Goal: Information Seeking & Learning: Learn about a topic

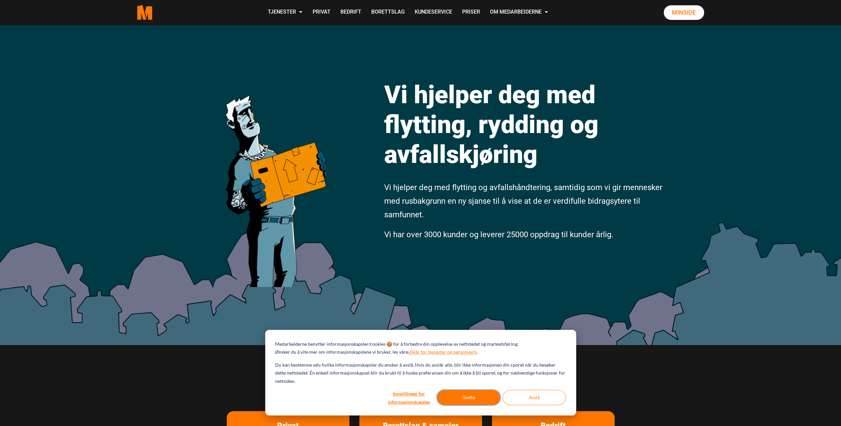
click at [456, 400] on button "Godta" at bounding box center [468, 396] width 63 height 15
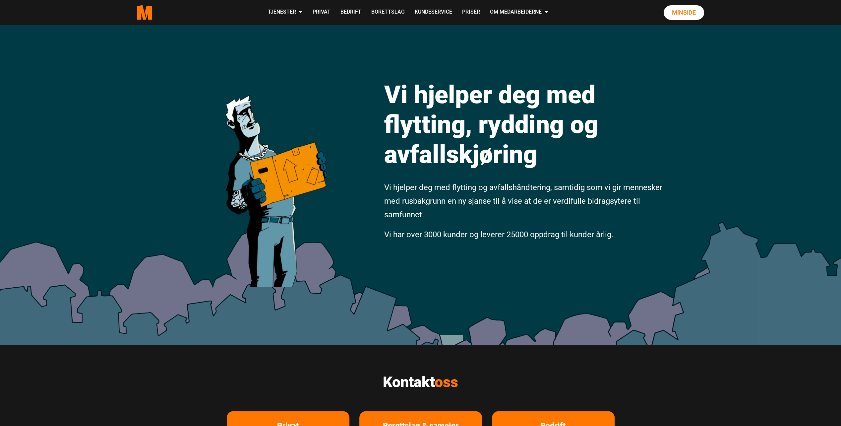
drag, startPoint x: 541, startPoint y: 9, endPoint x: 443, endPoint y: 46, distance: 104.3
click at [443, 46] on div "Vi hjelper deg med flytting, rydding og avfallskjøring Vi hjelper deg med flytt…" at bounding box center [420, 185] width 841 height 320
click at [318, 10] on link "Privat" at bounding box center [321, 13] width 28 height 24
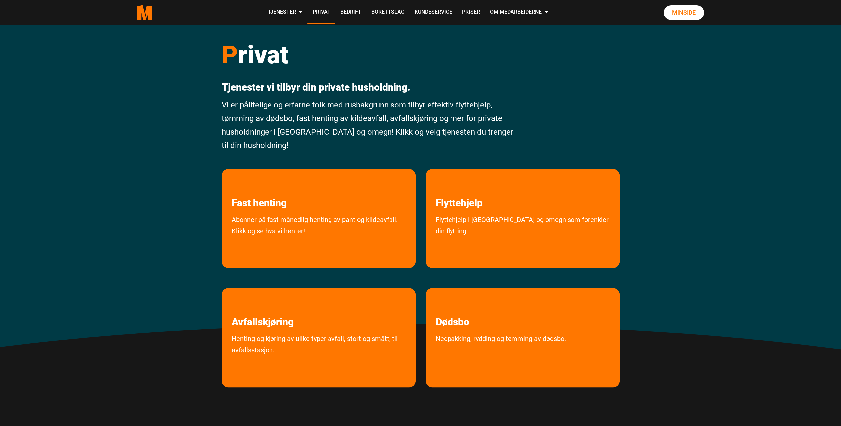
click at [95, 250] on div "P rivat Tjenester vi tilbyr din private husholdning. Vi er pålitelige og erfarn…" at bounding box center [420, 211] width 841 height 372
click at [528, 80] on div at bounding box center [573, 92] width 102 height 134
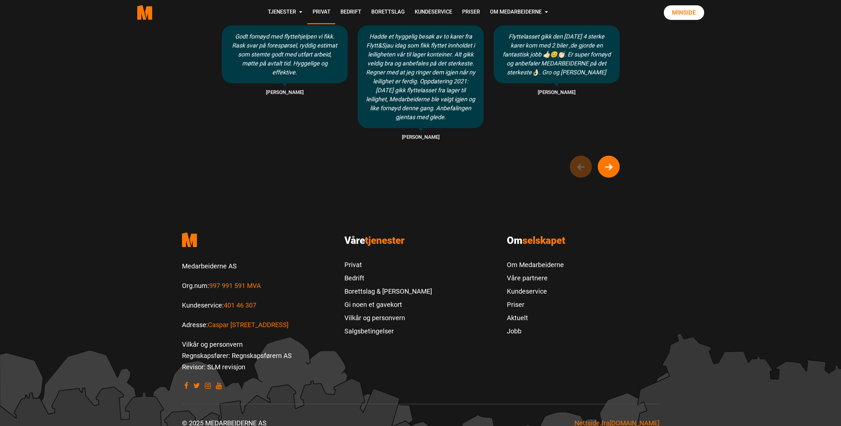
scroll to position [530, 0]
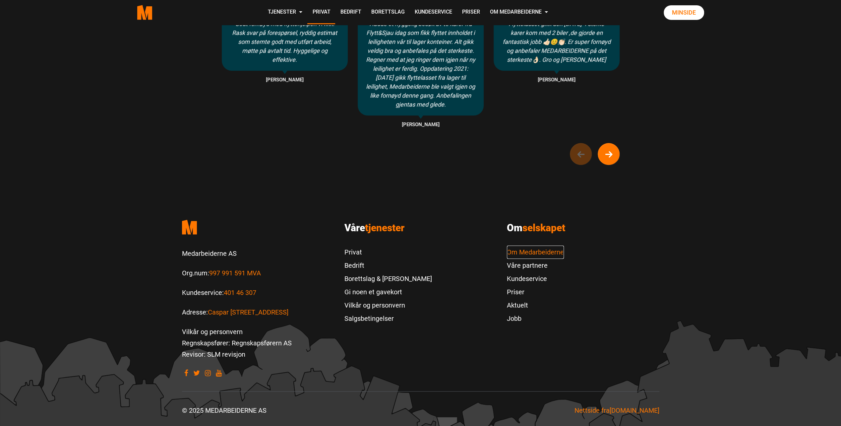
click at [541, 252] on link "Om Medarbeiderne" at bounding box center [535, 251] width 57 height 13
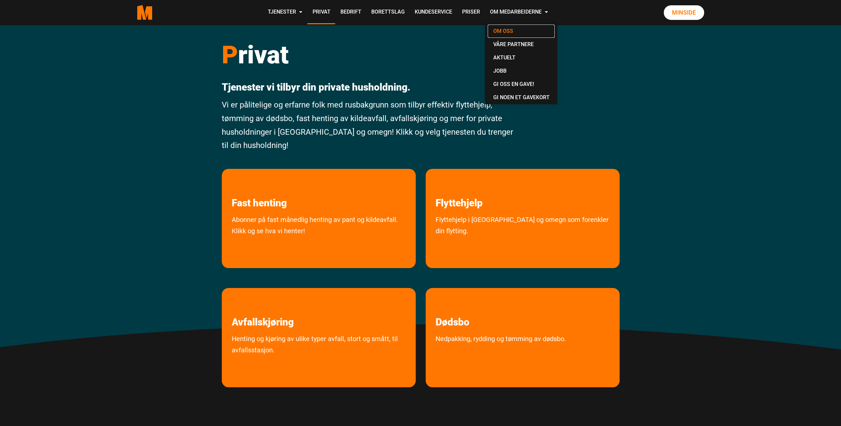
click at [508, 29] on link "Om oss" at bounding box center [521, 31] width 67 height 13
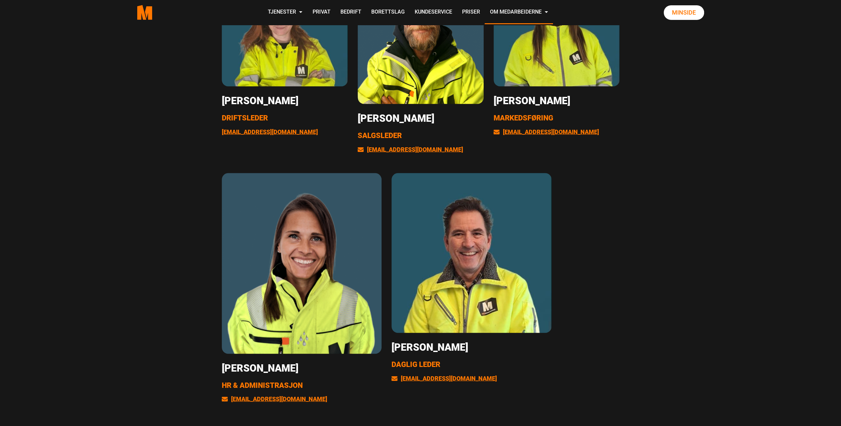
scroll to position [1193, 0]
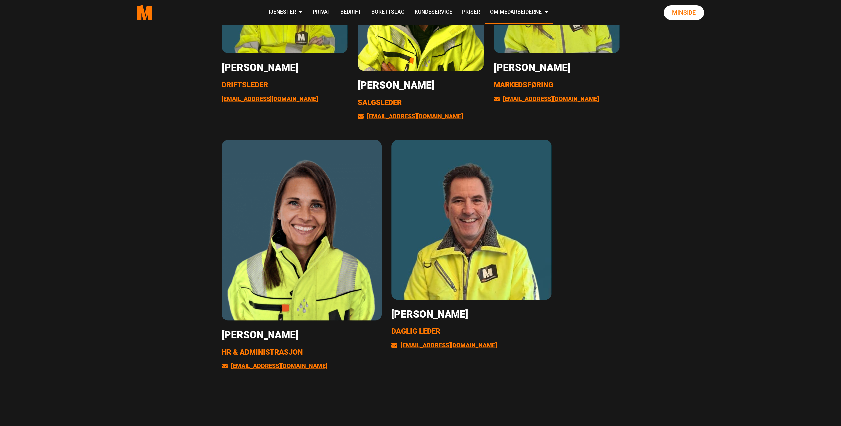
drag, startPoint x: 323, startPoint y: 337, endPoint x: 201, endPoint y: 332, distance: 123.0
click at [201, 332] on div "Oss på kontoret Gosia Liss-Carlberg Driftsleder hei@medarbeiderne.no Thomas Wii…" at bounding box center [420, 125] width 841 height 549
copy h3 "Eileen Bjørnholt"
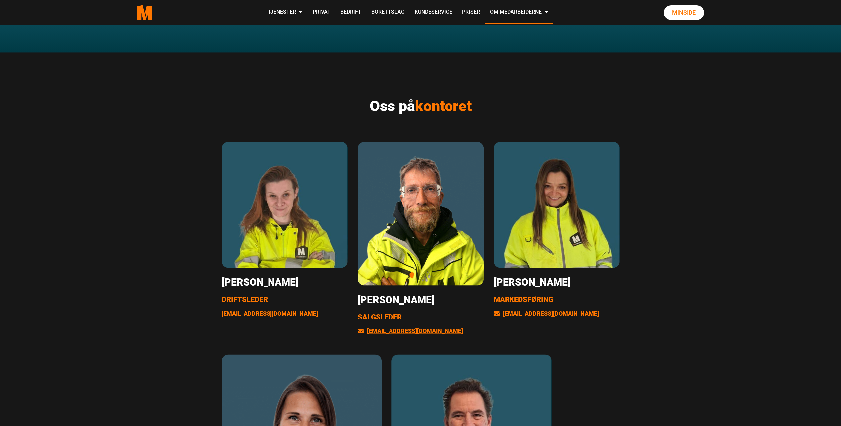
scroll to position [961, 0]
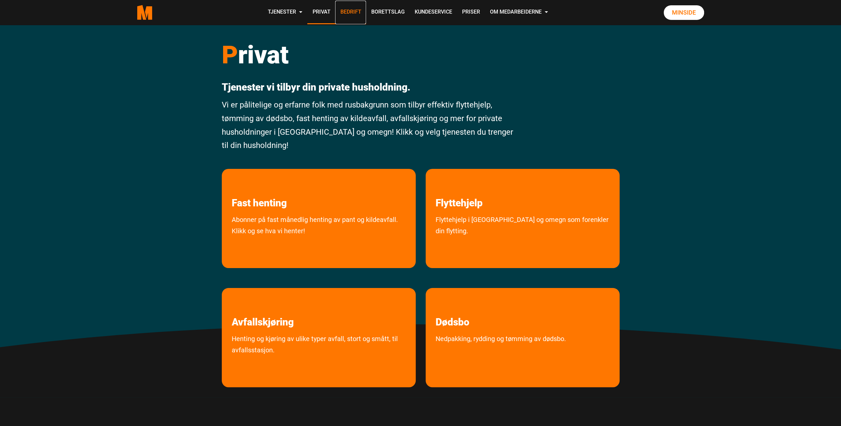
click at [352, 11] on link "Bedrift" at bounding box center [350, 13] width 31 height 24
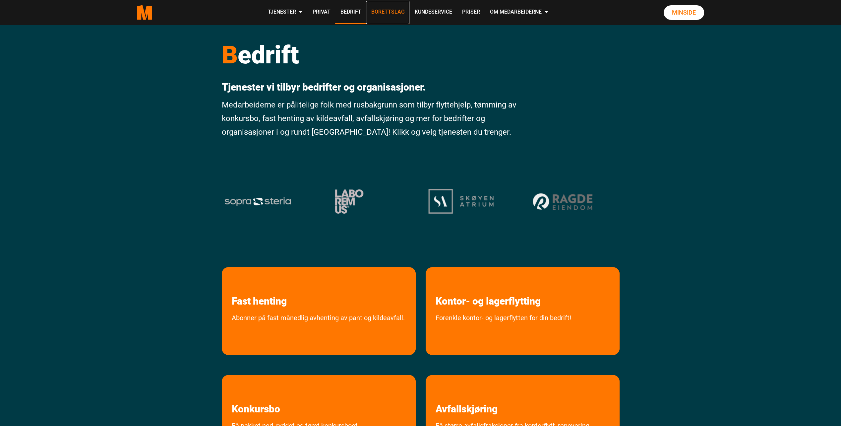
click at [380, 13] on link "Borettslag" at bounding box center [387, 13] width 43 height 24
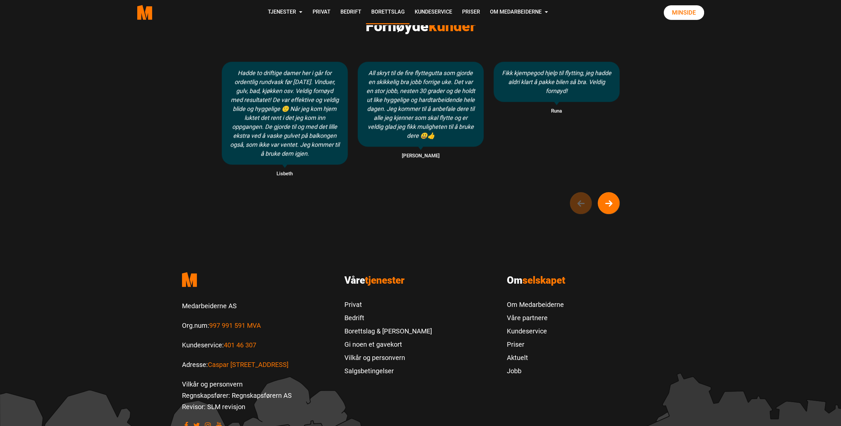
scroll to position [597, 0]
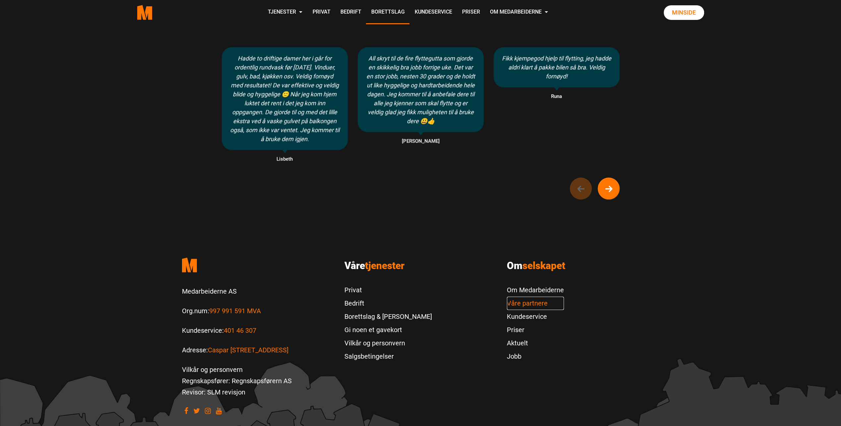
click at [532, 296] on link "Våre partnere" at bounding box center [535, 302] width 57 height 13
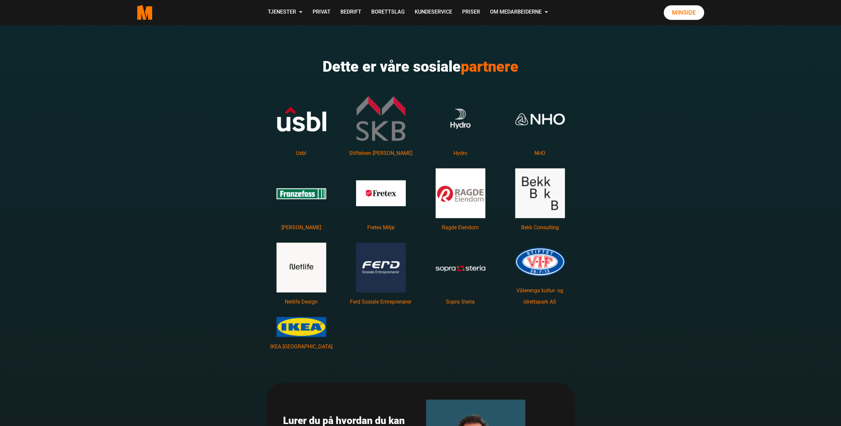
scroll to position [928, 0]
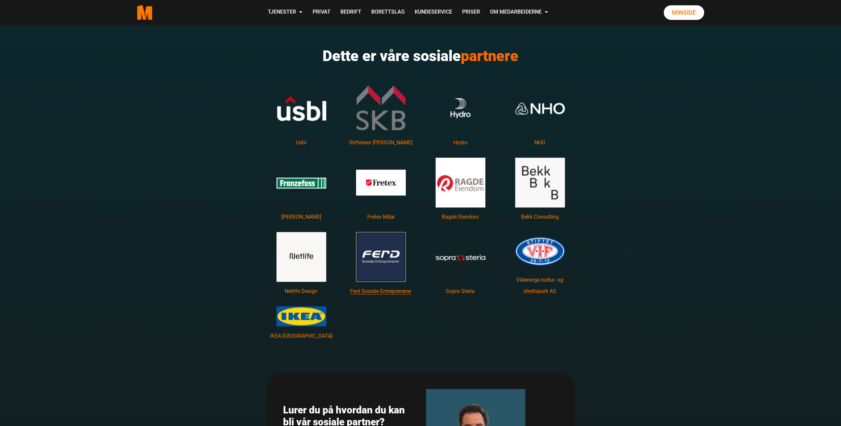
click at [382, 255] on img "Les mer om Ferd Sosiale Entreprenører featured image" at bounding box center [381, 257] width 50 height 50
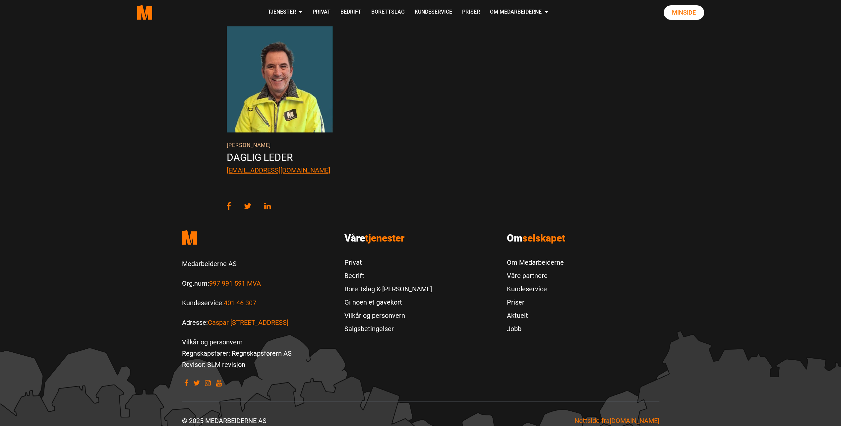
scroll to position [618, 0]
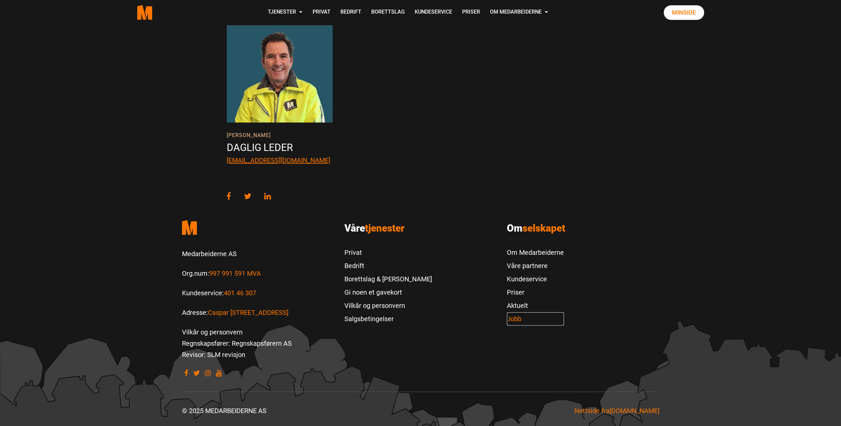
click at [514, 319] on link "Jobb" at bounding box center [535, 318] width 57 height 13
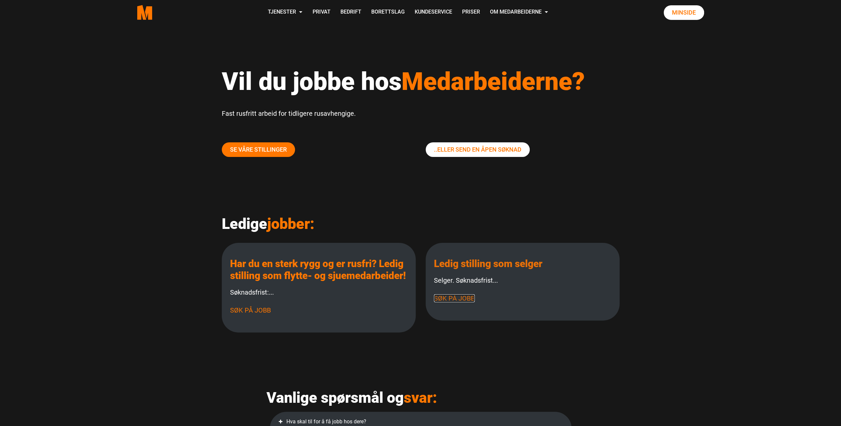
click at [465, 297] on link "Søk på jobb" at bounding box center [454, 298] width 41 height 8
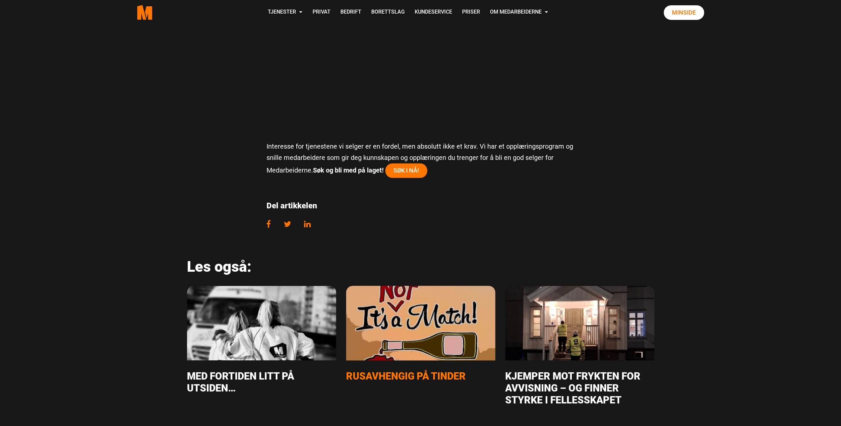
scroll to position [795, 0]
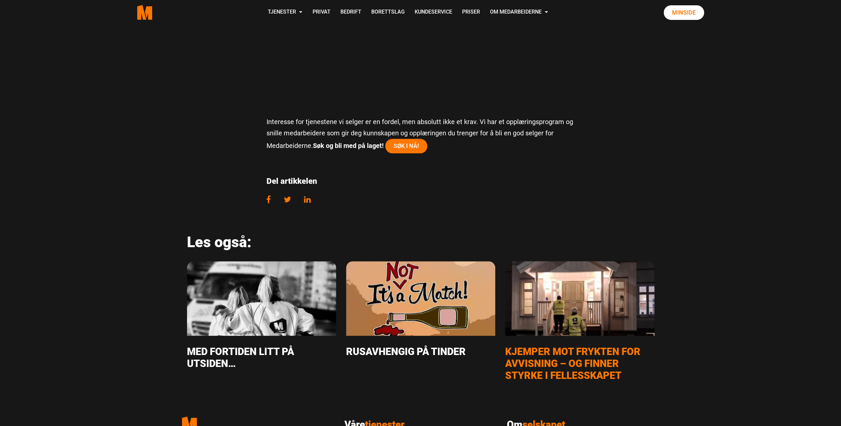
click at [504, 289] on article "Kjemper mot frykten for avvisning – og finner styrke i fellesskapet" at bounding box center [579, 323] width 159 height 125
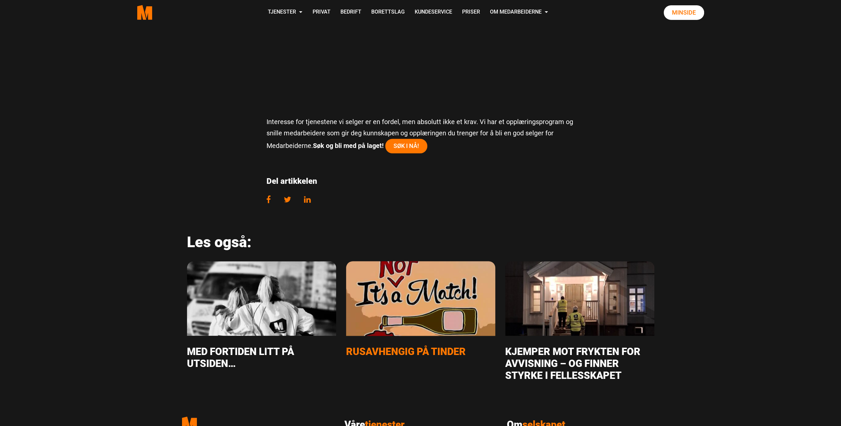
click at [434, 286] on img "Les mer om Rusavhengig på Tinder featured image" at bounding box center [420, 297] width 179 height 89
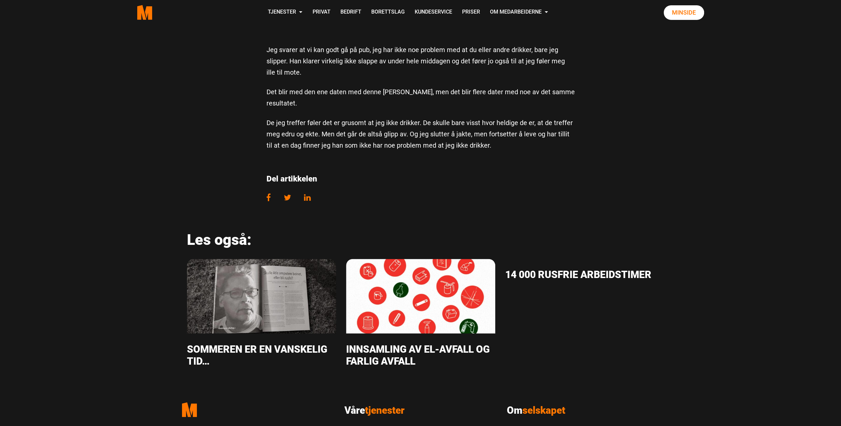
scroll to position [829, 0]
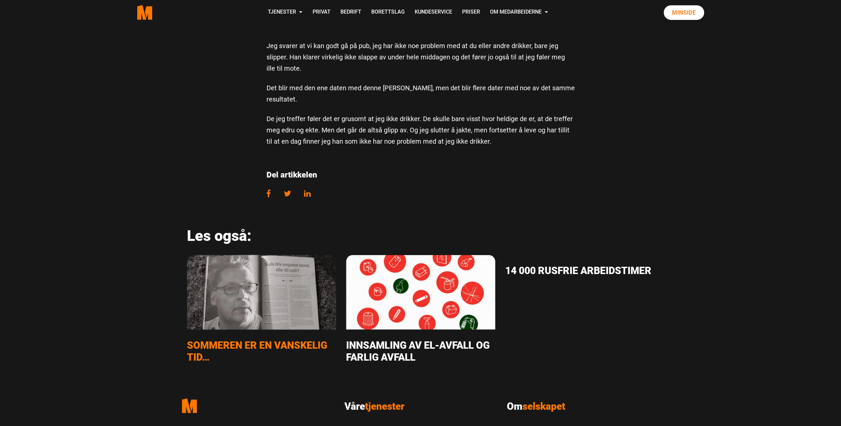
click at [247, 297] on img "Les mer om Sommeren er en vanskelig tid… featured image" at bounding box center [261, 291] width 179 height 89
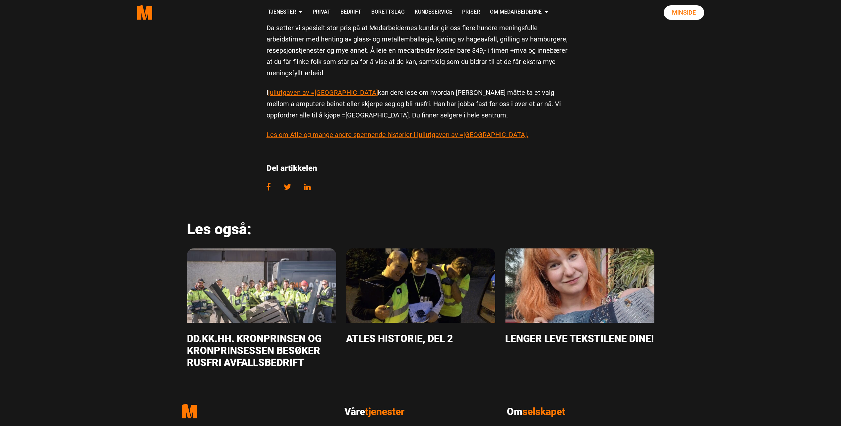
scroll to position [497, 0]
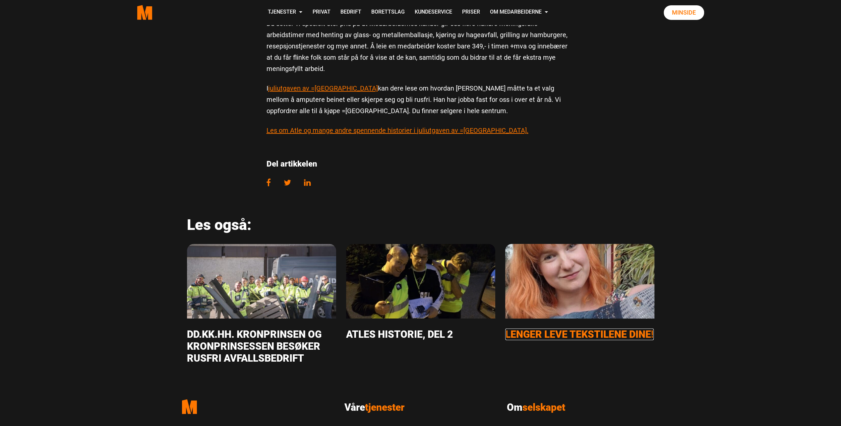
click at [569, 336] on link "Lenger leve tekstilene dine!" at bounding box center [579, 334] width 148 height 12
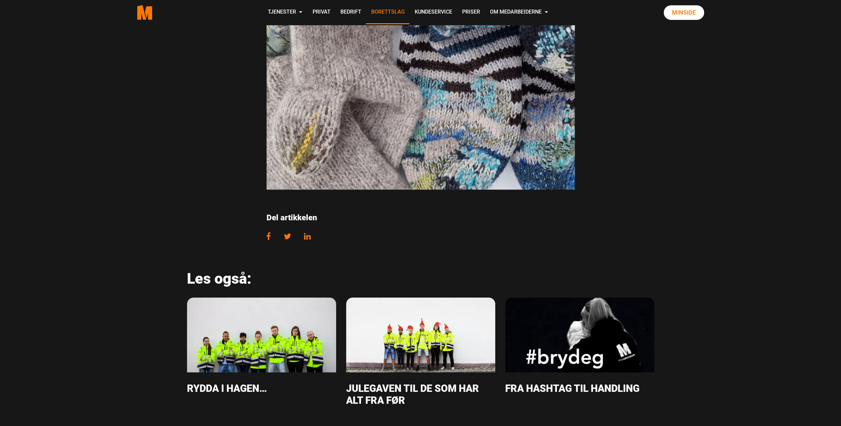
scroll to position [1363, 0]
